Goal: Find specific page/section: Locate a particular part of the current website

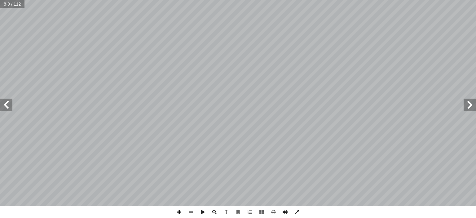
click at [180, 210] on span at bounding box center [179, 212] width 12 height 12
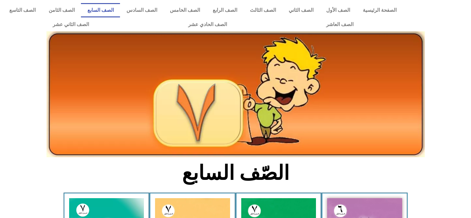
scroll to position [99, 0]
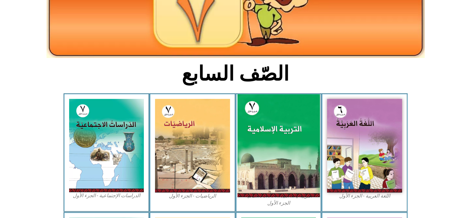
click at [280, 129] on img at bounding box center [278, 145] width 82 height 103
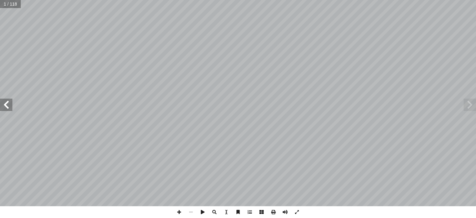
click at [7, 103] on span at bounding box center [6, 105] width 12 height 12
click at [177, 210] on span at bounding box center [179, 212] width 12 height 12
